Goal: Task Accomplishment & Management: Manage account settings

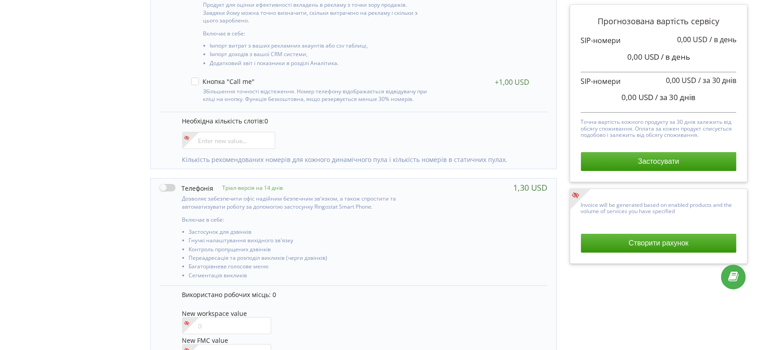
click at [160, 188] on label at bounding box center [187, 187] width 54 height 9
checkbox input "true"
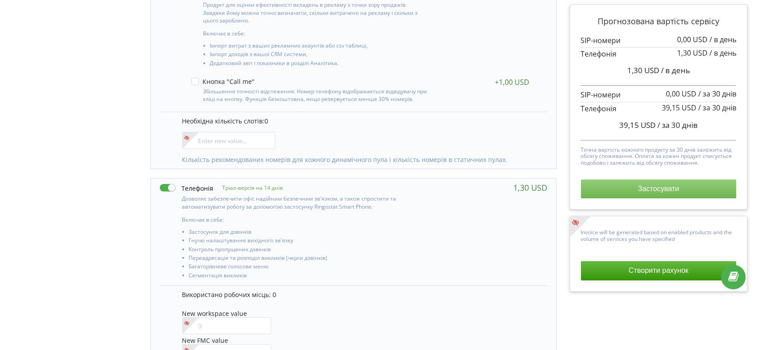
click at [632, 185] on button "Застосувати" at bounding box center [659, 189] width 156 height 19
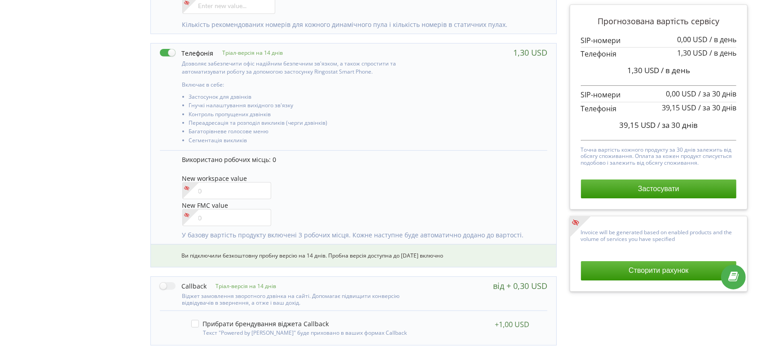
scroll to position [377, 0]
